Goal: Information Seeking & Learning: Learn about a topic

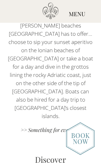
scroll to position [1652, 0]
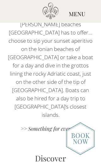
click at [80, 17] on div "MENU" at bounding box center [77, 14] width 48 height 23
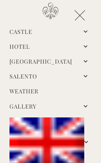
click at [37, 108] on link "Gallery" at bounding box center [23, 107] width 27 height 8
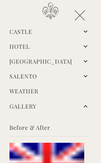
click at [45, 129] on link "Before & After" at bounding box center [51, 128] width 82 height 9
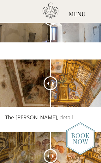
scroll to position [1227, 0]
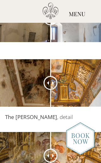
click at [52, 81] on span at bounding box center [54, 83] width 4 height 4
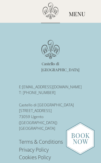
scroll to position [2023, 0]
